Goal: Task Accomplishment & Management: Use online tool/utility

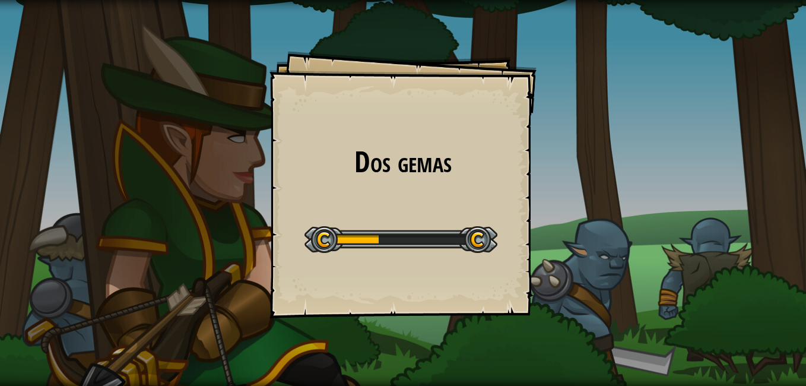
click at [435, 245] on div at bounding box center [401, 239] width 193 height 27
click at [437, 244] on div at bounding box center [401, 239] width 193 height 27
click at [451, 237] on div at bounding box center [401, 239] width 193 height 27
click at [451, 237] on div "Dos gemas Goals Start Level Error cargando del servidor Necesitas una suscripci…" at bounding box center [403, 193] width 806 height 386
click at [456, 234] on div at bounding box center [629, 190] width 354 height 380
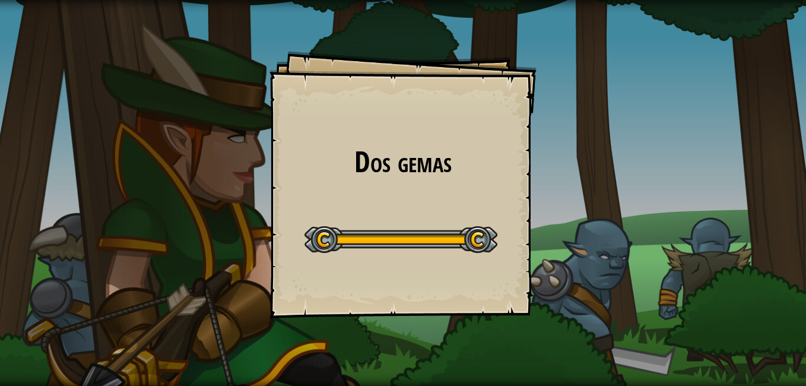
click at [456, 234] on div at bounding box center [629, 190] width 354 height 380
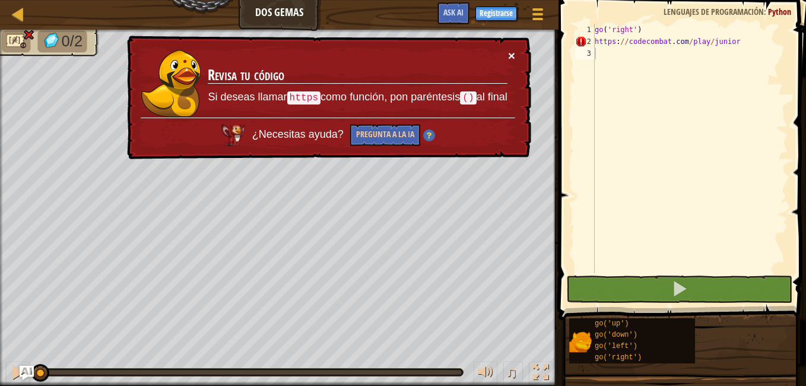
click at [512, 50] on button "×" at bounding box center [511, 55] width 7 height 12
